Goal: Entertainment & Leisure: Consume media (video, audio)

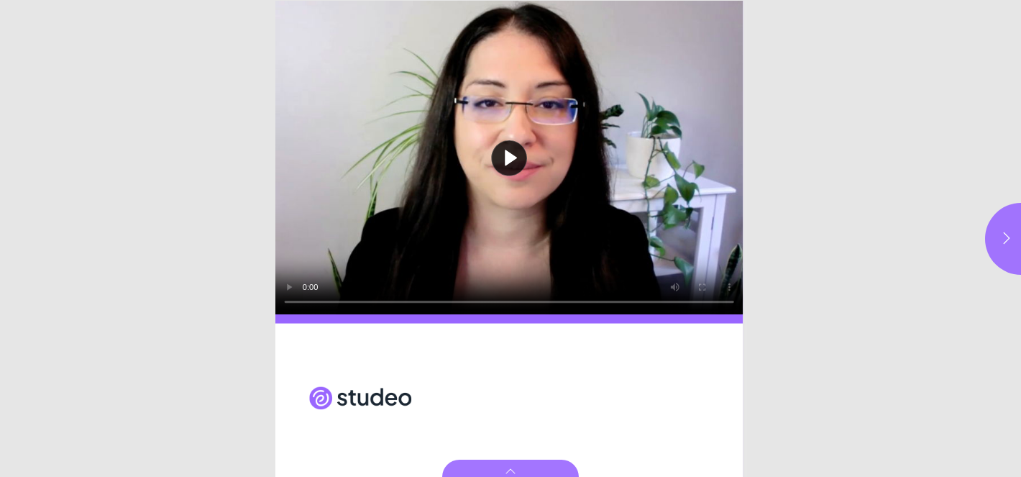
click at [514, 158] on button "Play video" at bounding box center [508, 157] width 467 height 313
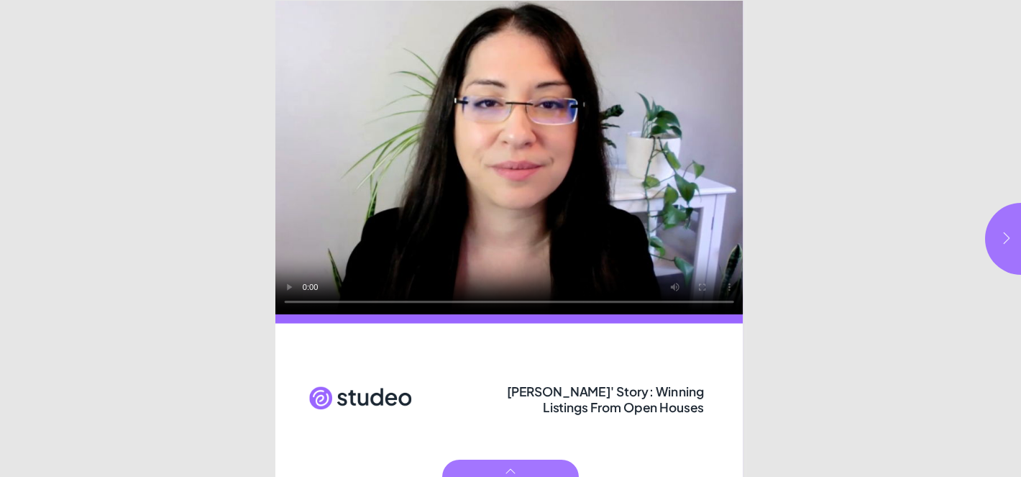
click at [998, 248] on button "button" at bounding box center [1021, 239] width 72 height 72
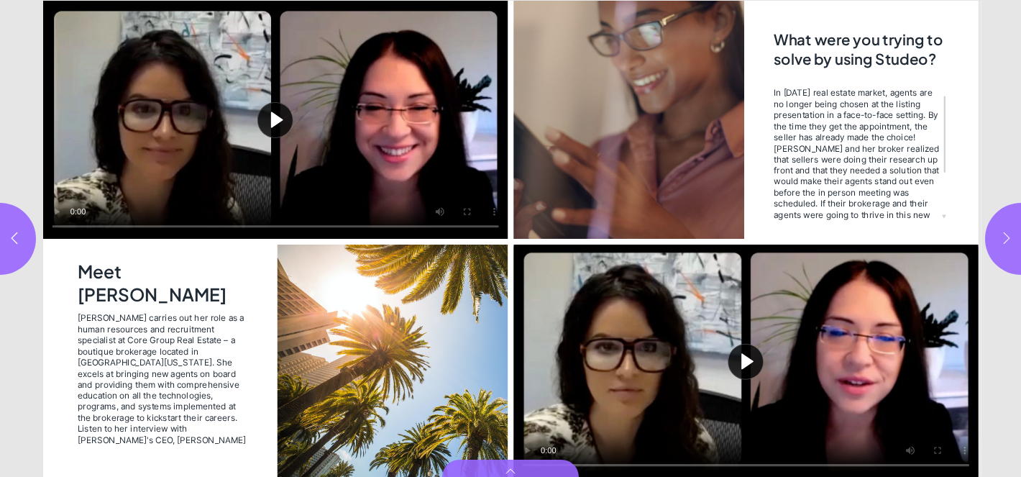
click at [1003, 249] on button "button" at bounding box center [1021, 239] width 72 height 72
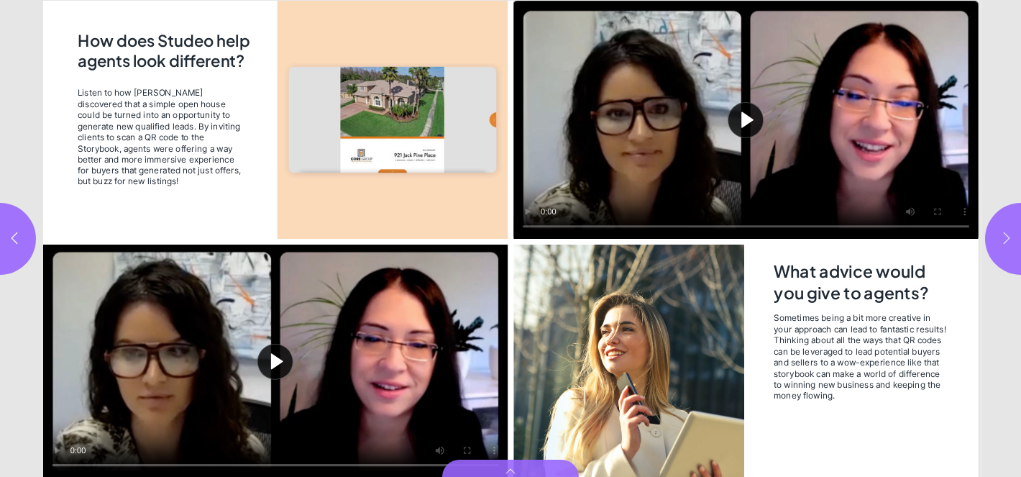
click at [1003, 249] on button "button" at bounding box center [1021, 239] width 72 height 72
type input "*"
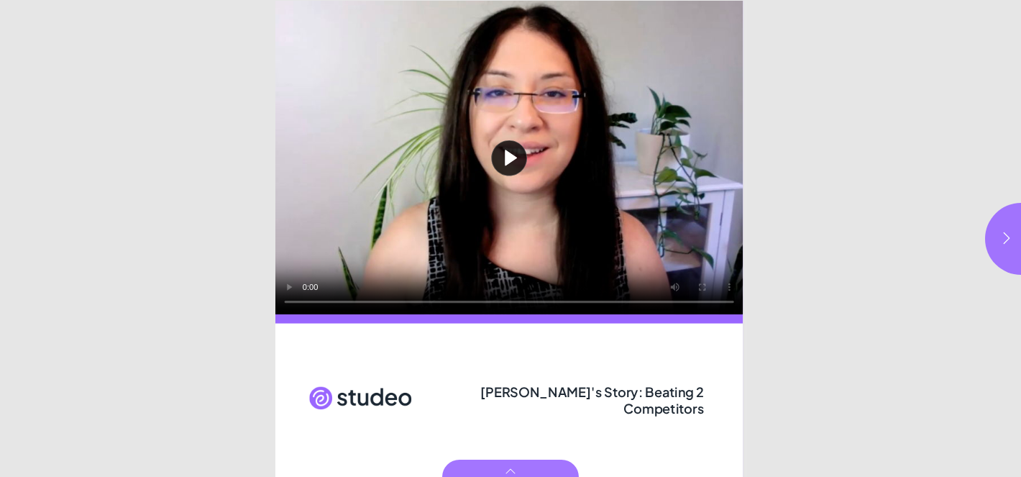
click at [502, 153] on button "Play video" at bounding box center [508, 157] width 467 height 313
